Goal: Information Seeking & Learning: Learn about a topic

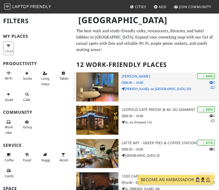
click at [146, 91] on div "| 89% 2 2 [PERSON_NAME] 08:00 – 18:00 [PERSON_NAME]. de [GEOGRAPHIC_DATA] 203" at bounding box center [169, 86] width 97 height 29
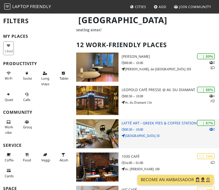
scroll to position [52, 0]
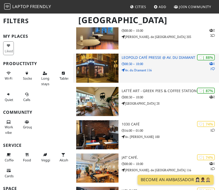
click at [145, 68] on p "Av. du Diamant 116" at bounding box center [169, 70] width 97 height 5
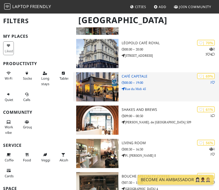
scroll to position [310, 0]
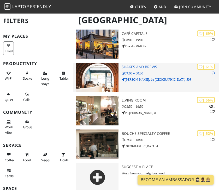
click at [158, 76] on div "| 61% 1 Shakes and Brews 09:00 – 00:30 [PERSON_NAME]. de [GEOGRAPHIC_DATA] 509" at bounding box center [169, 77] width 97 height 29
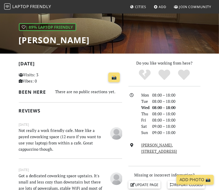
scroll to position [104, 0]
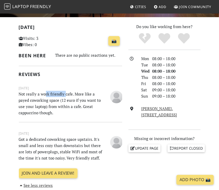
drag, startPoint x: 44, startPoint y: 94, endPoint x: 64, endPoint y: 96, distance: 19.9
click at [64, 96] on p "Not really a work friendly cafe. More like a payed coworking space (12 euro if …" at bounding box center [61, 103] width 91 height 25
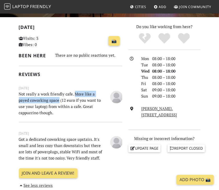
drag, startPoint x: 74, startPoint y: 93, endPoint x: 47, endPoint y: 100, distance: 27.3
click at [47, 100] on p "Not really a work friendly cafe. More like a payed coworking space (12 euro if …" at bounding box center [61, 103] width 91 height 25
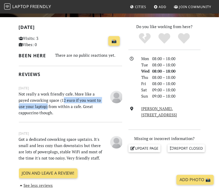
drag, startPoint x: 52, startPoint y: 101, endPoint x: 31, endPoint y: 106, distance: 21.7
click at [31, 106] on p "Not really a work friendly cafe. More like a payed coworking space (12 euro if …" at bounding box center [61, 103] width 91 height 25
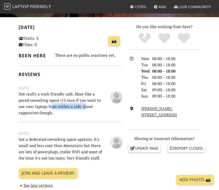
drag, startPoint x: 34, startPoint y: 106, endPoint x: 70, endPoint y: 106, distance: 35.7
click at [70, 106] on p "Not really a work friendly cafe. More like a payed coworking space (12 euro if …" at bounding box center [61, 103] width 91 height 25
click at [71, 106] on p "Not really a work friendly cafe. More like a payed coworking space (12 euro if …" at bounding box center [61, 103] width 91 height 25
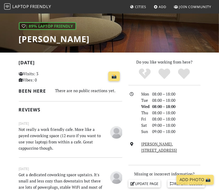
scroll to position [78, 0]
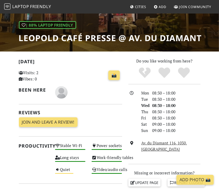
scroll to position [78, 0]
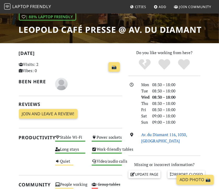
click at [151, 142] on link "Av. du Diamant 116, 1030, Brussels" at bounding box center [164, 137] width 46 height 11
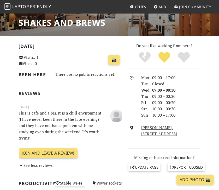
scroll to position [156, 0]
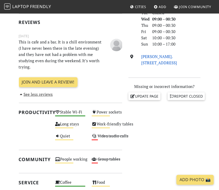
click at [163, 59] on link "Chau. de Waterloo 509, 1050, Brussels" at bounding box center [159, 59] width 36 height 11
